Goal: Check status: Check status

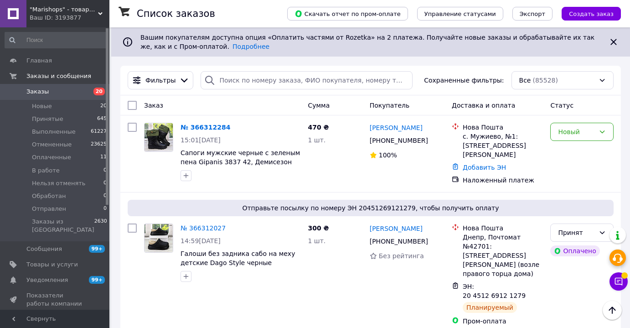
scroll to position [613, 0]
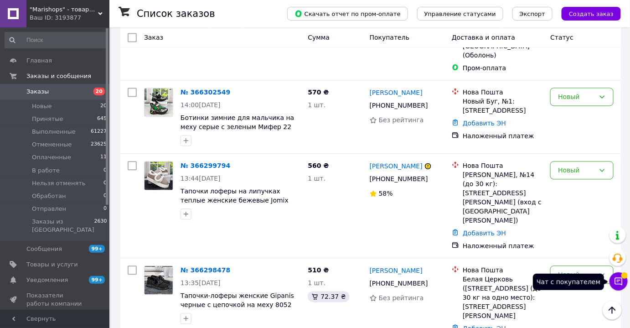
click at [623, 284] on icon at bounding box center [619, 282] width 8 height 8
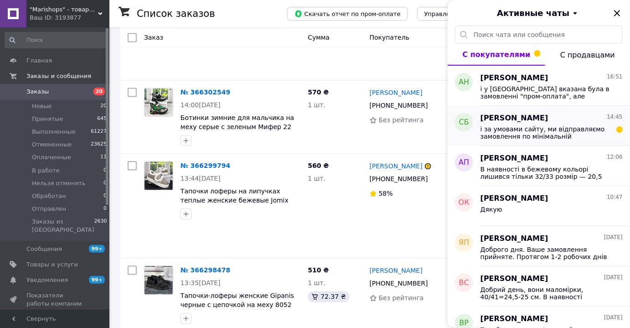
click at [550, 137] on span "і за умовами сайту, ми відправляємо замовлення по мінімальній передопллаті 100 …" at bounding box center [546, 132] width 130 height 15
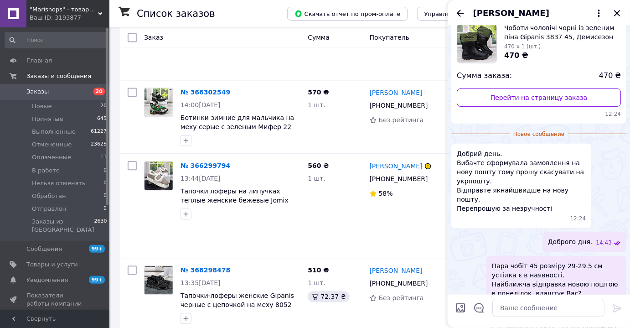
scroll to position [0, 0]
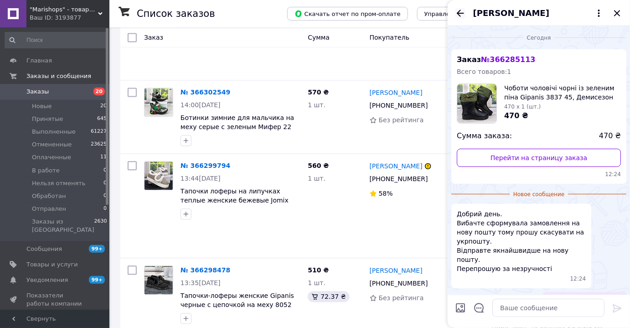
click at [456, 15] on icon "Назад" at bounding box center [460, 13] width 11 height 11
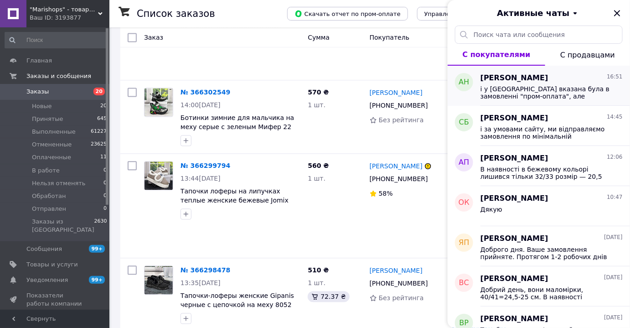
click at [535, 81] on span "[PERSON_NAME]" at bounding box center [515, 78] width 68 height 10
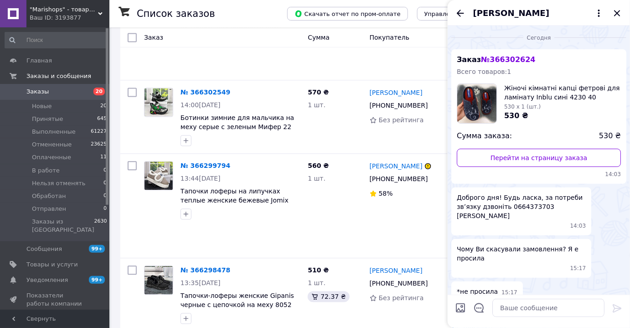
scroll to position [190, 0]
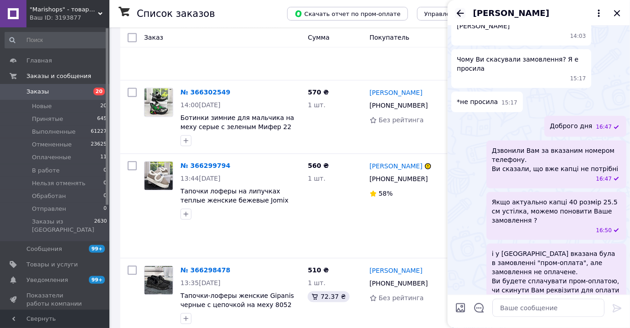
click at [464, 10] on icon "Назад" at bounding box center [460, 13] width 11 height 11
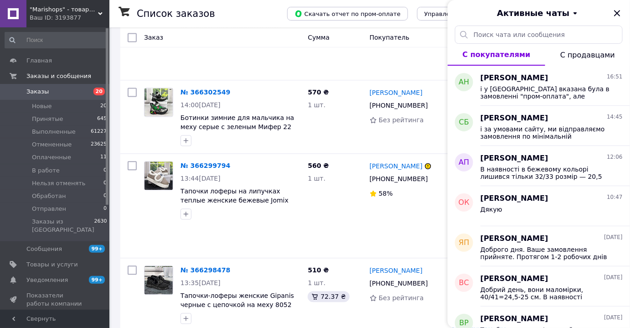
click at [615, 14] on icon "Закрыть" at bounding box center [617, 13] width 11 height 11
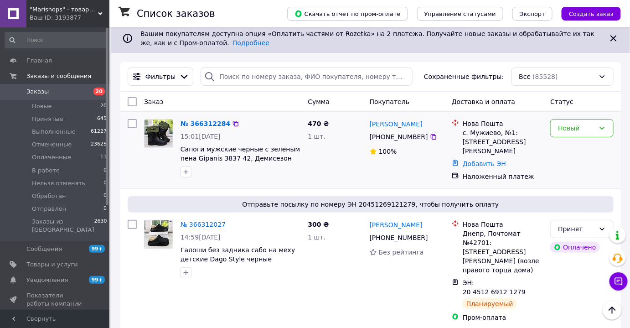
scroll to position [0, 0]
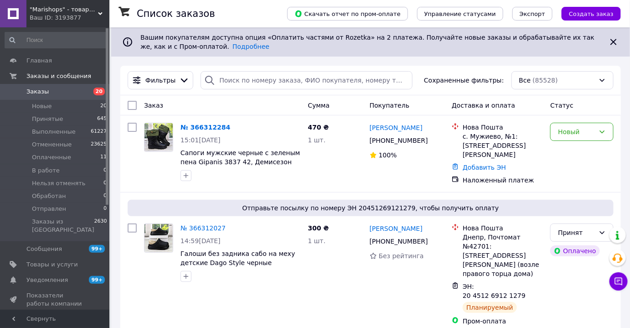
click at [42, 96] on span "Заказы" at bounding box center [37, 92] width 22 height 8
click at [67, 95] on span "Заказы" at bounding box center [55, 92] width 58 height 8
click at [234, 87] on input "search" at bounding box center [307, 80] width 212 height 18
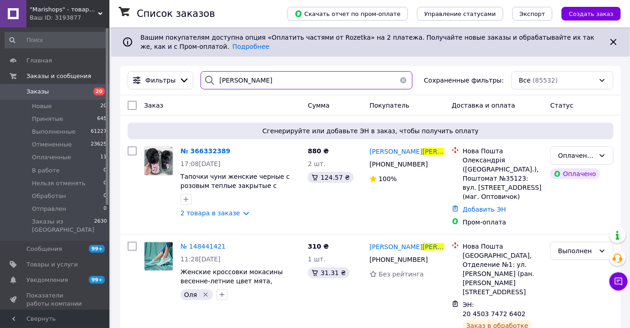
type input "[PERSON_NAME]"
click at [486, 213] on link "Добавить ЭН" at bounding box center [484, 209] width 43 height 7
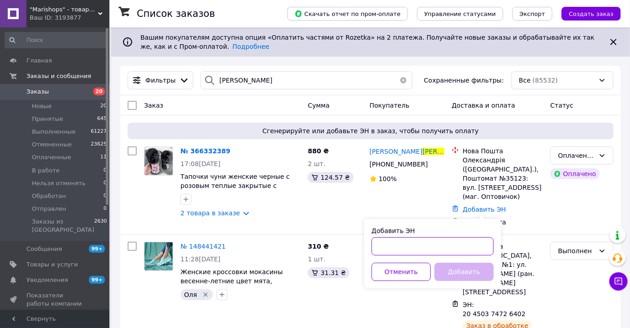
click at [411, 242] on input "Добавить ЭН" at bounding box center [433, 246] width 122 height 18
paste input "20451269206672"
type input "20451269206672"
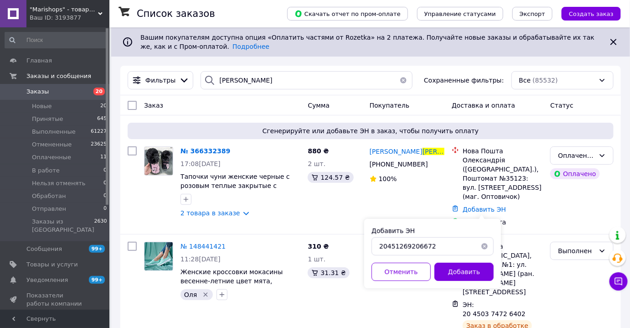
click at [463, 272] on button "Добавить" at bounding box center [464, 272] width 59 height 18
